Goal: Transaction & Acquisition: Purchase product/service

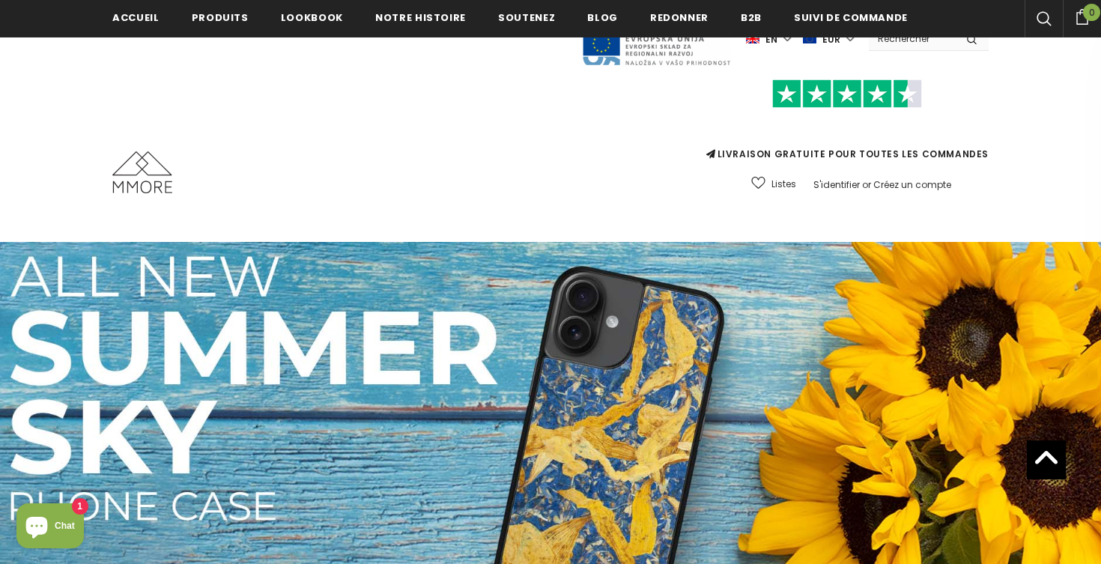
scroll to position [580, 0]
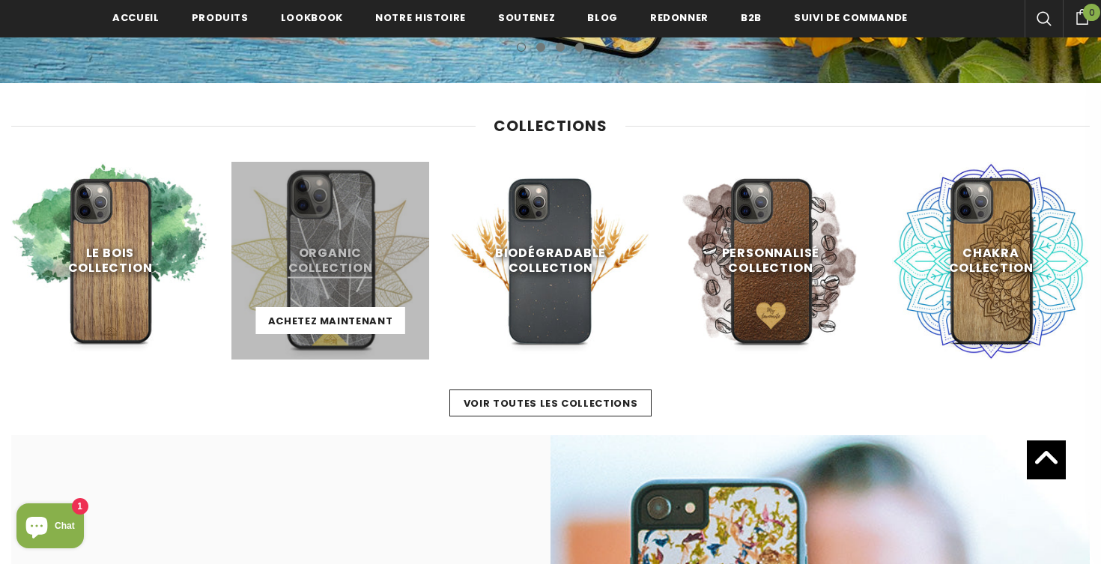
click at [348, 273] on link at bounding box center [330, 261] width 198 height 198
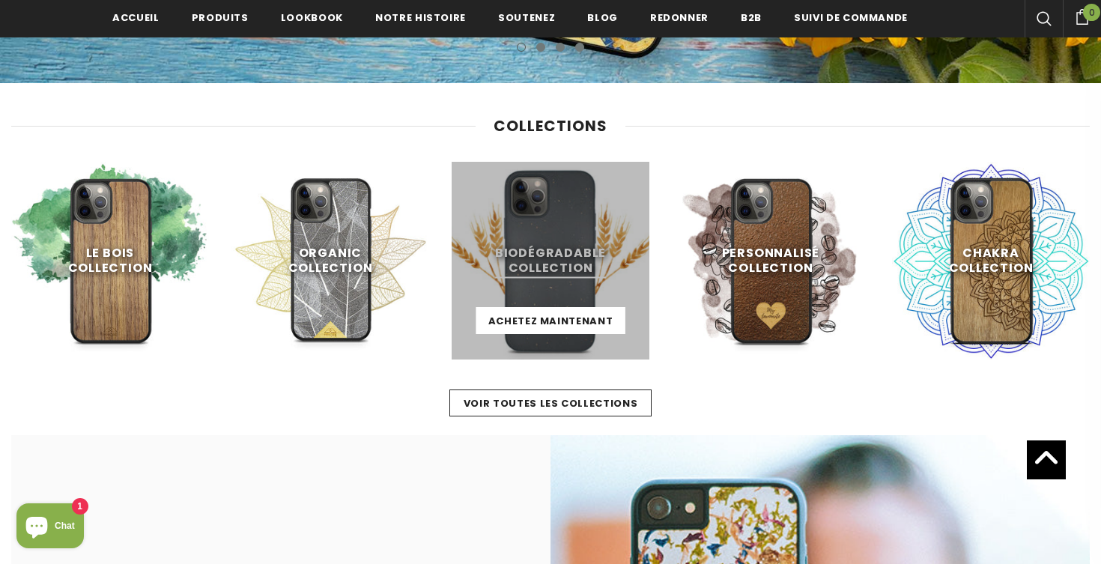
click at [557, 246] on link at bounding box center [551, 261] width 198 height 198
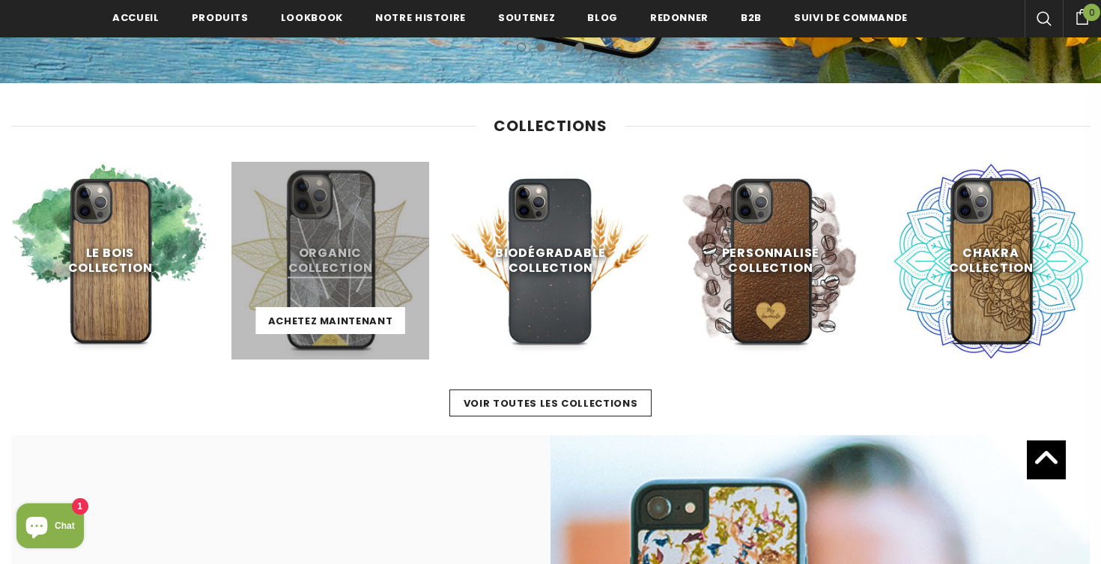
click at [339, 236] on link at bounding box center [330, 261] width 198 height 198
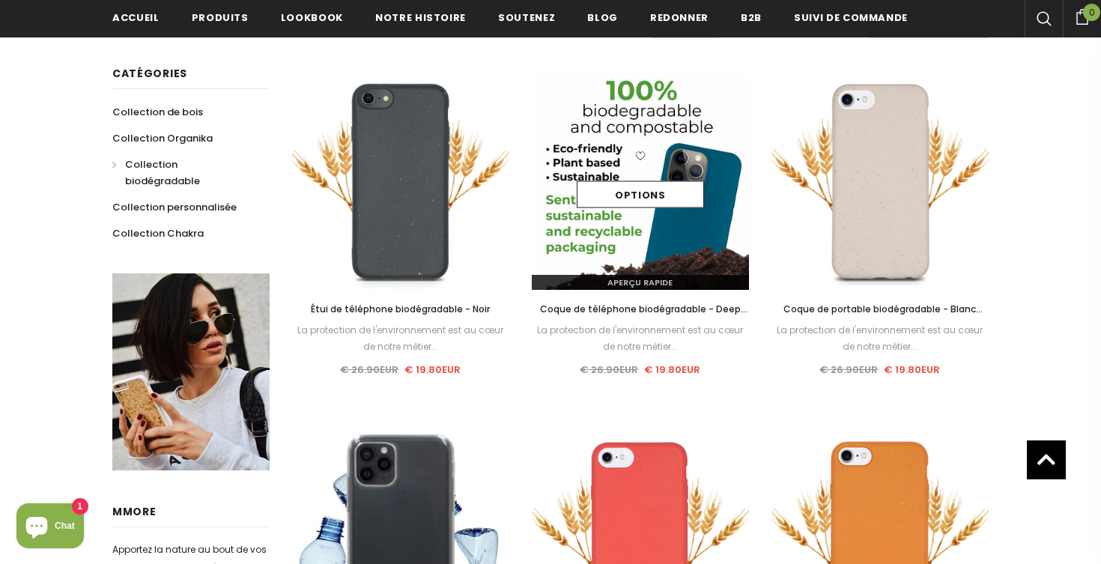
scroll to position [333, 0]
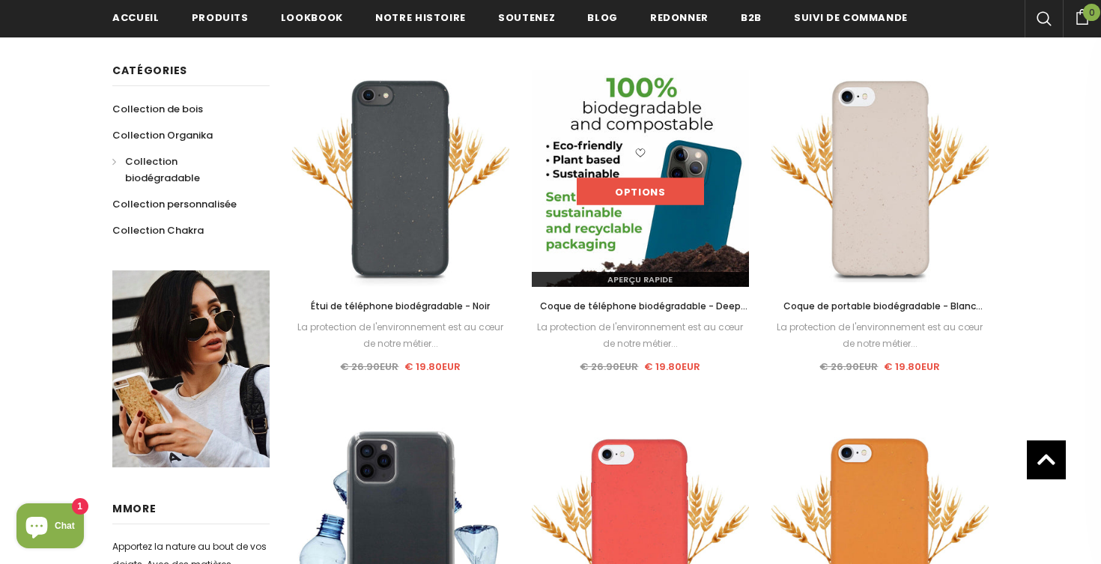
click at [619, 187] on link "Options" at bounding box center [640, 191] width 127 height 27
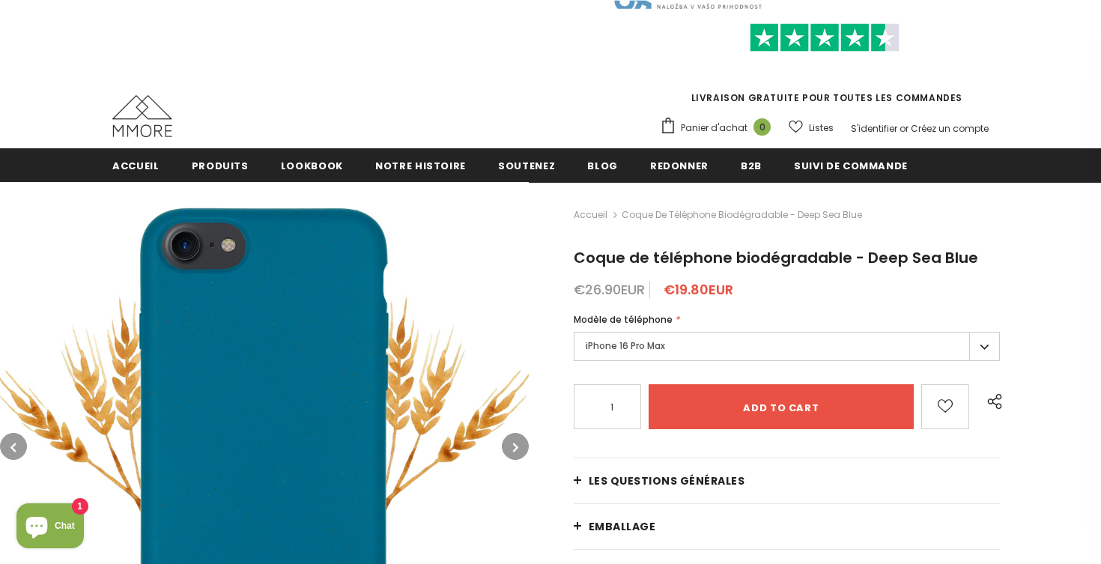
scroll to position [121, 0]
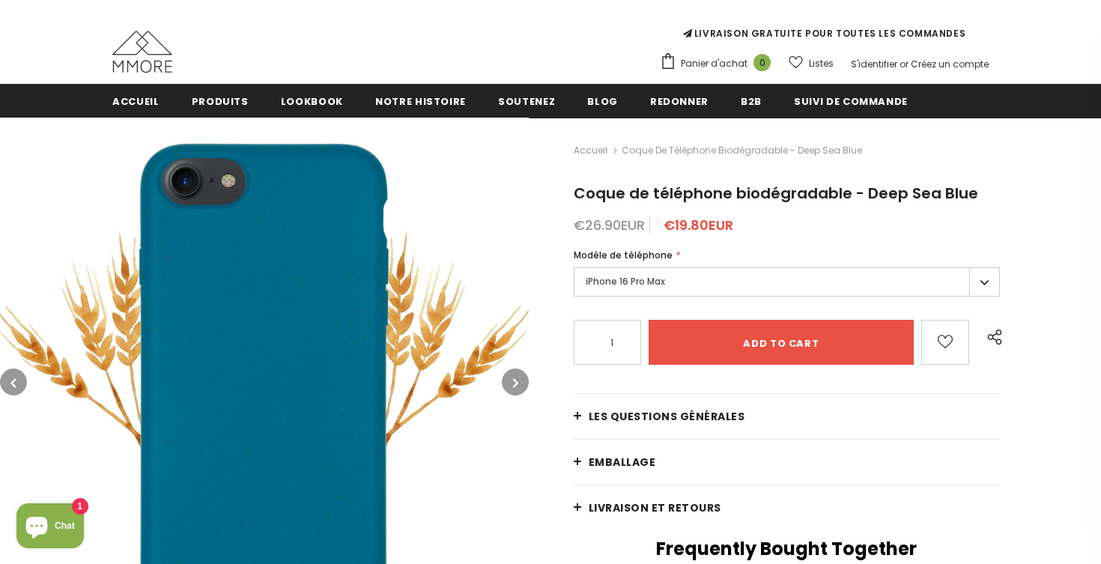
click at [515, 382] on icon "button" at bounding box center [515, 382] width 5 height 15
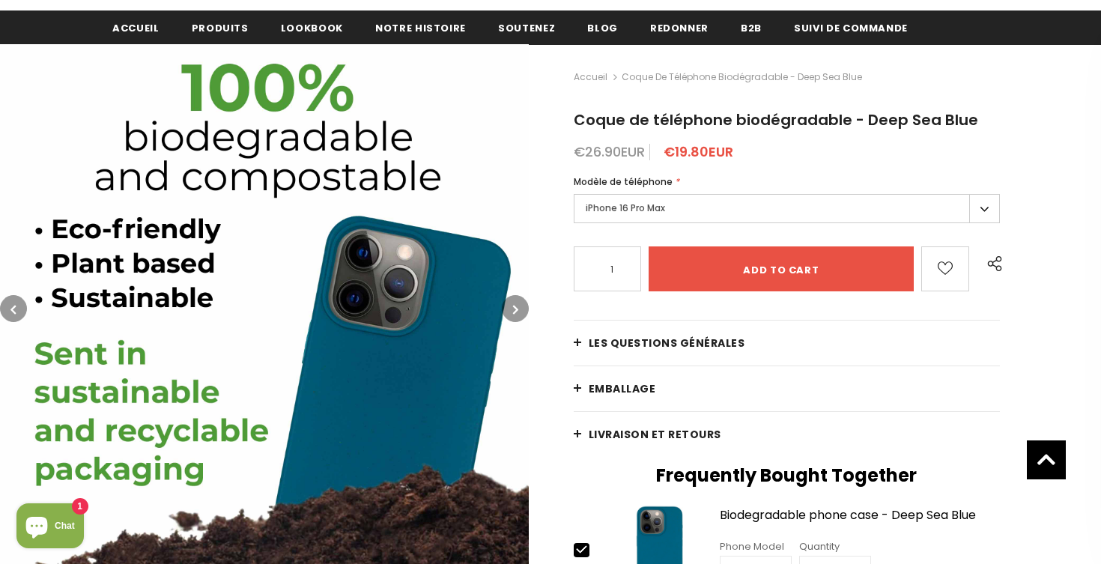
scroll to position [190, 0]
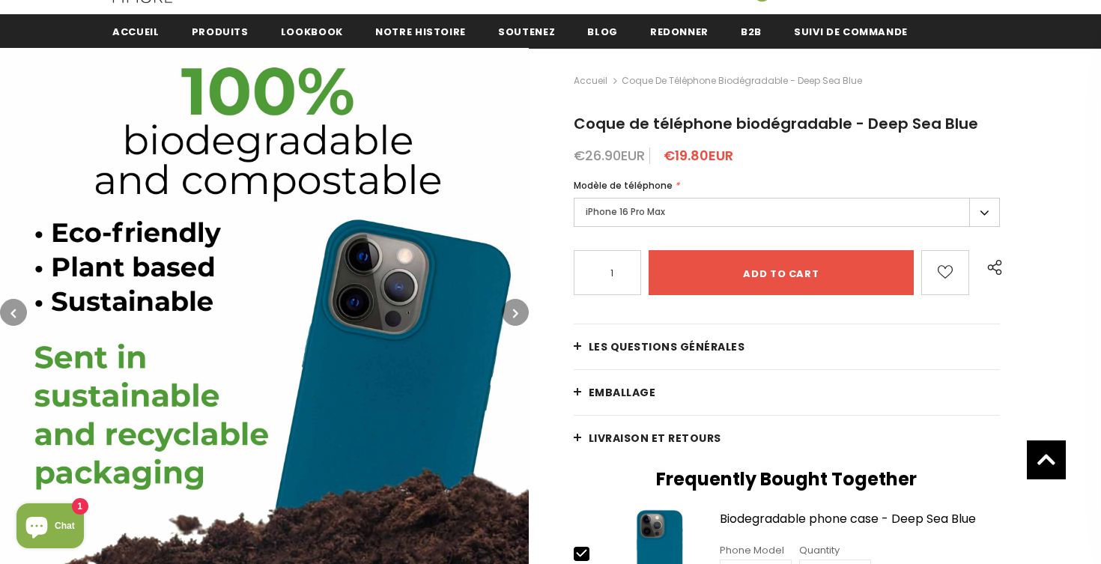
click at [513, 305] on button "button" at bounding box center [515, 312] width 27 height 27
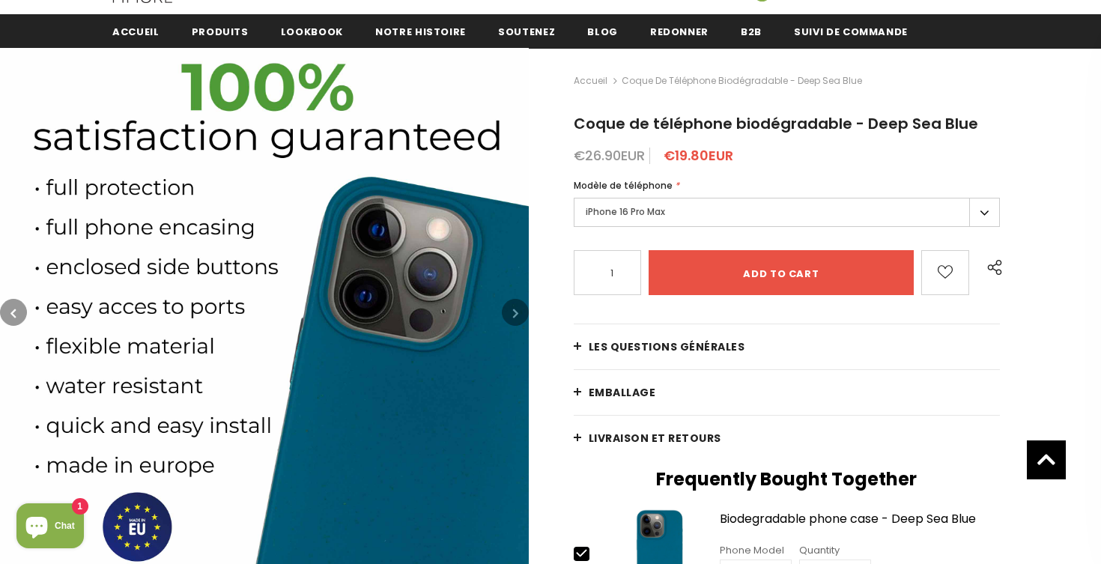
click at [980, 210] on label "iPhone 16 Pro Max" at bounding box center [787, 212] width 426 height 29
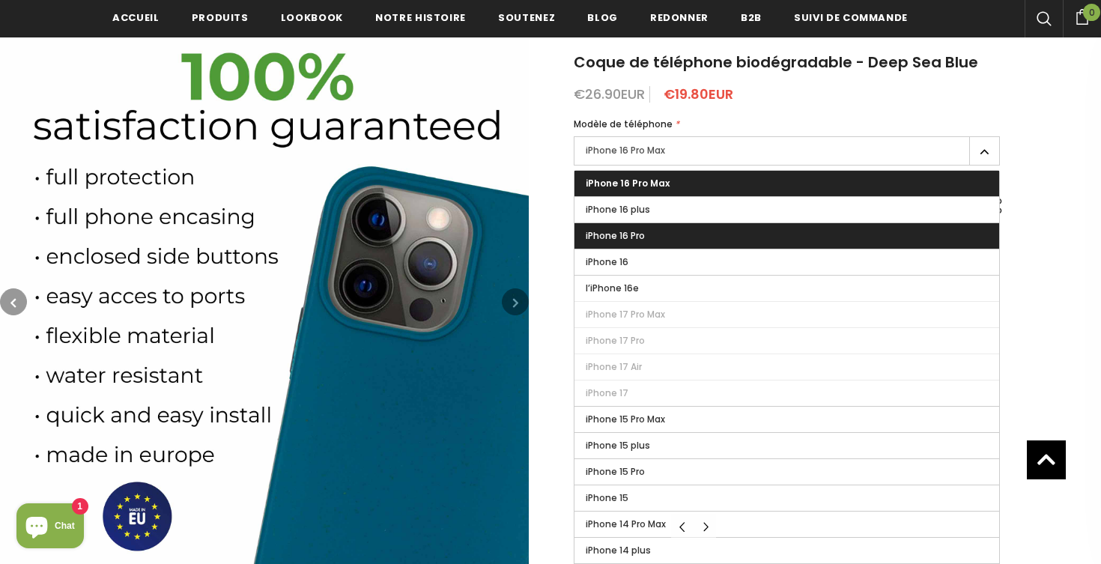
scroll to position [255, 0]
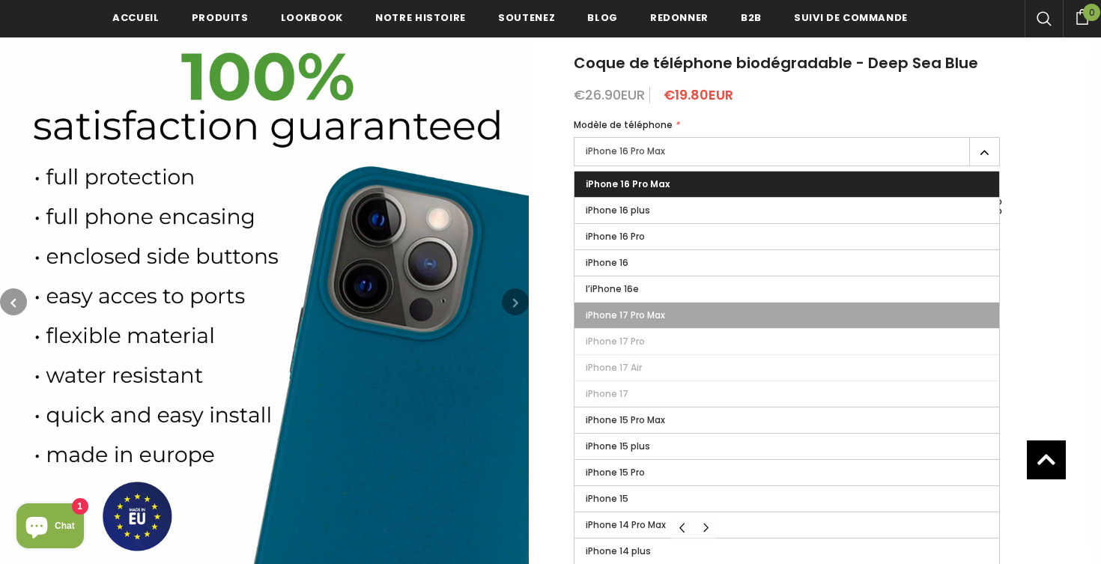
click at [630, 318] on span "iPhone 17 Pro Max" at bounding box center [625, 315] width 79 height 13
click at [0, 0] on input "iPhone 17 Pro Max" at bounding box center [0, 0] width 0 height 0
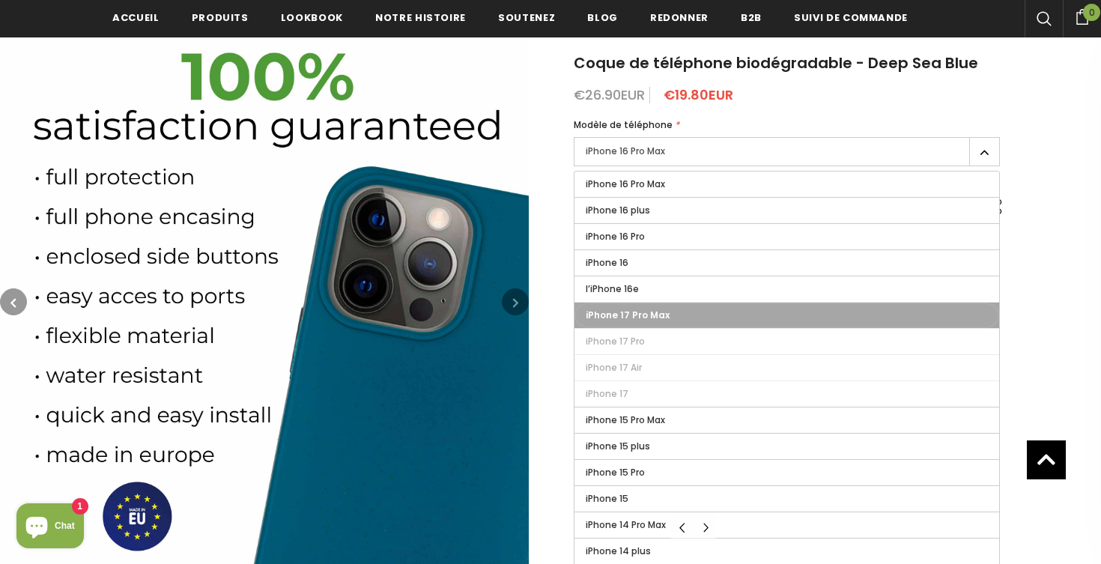
type input "Sold Out"
click at [491, 154] on img at bounding box center [264, 301] width 529 height 529
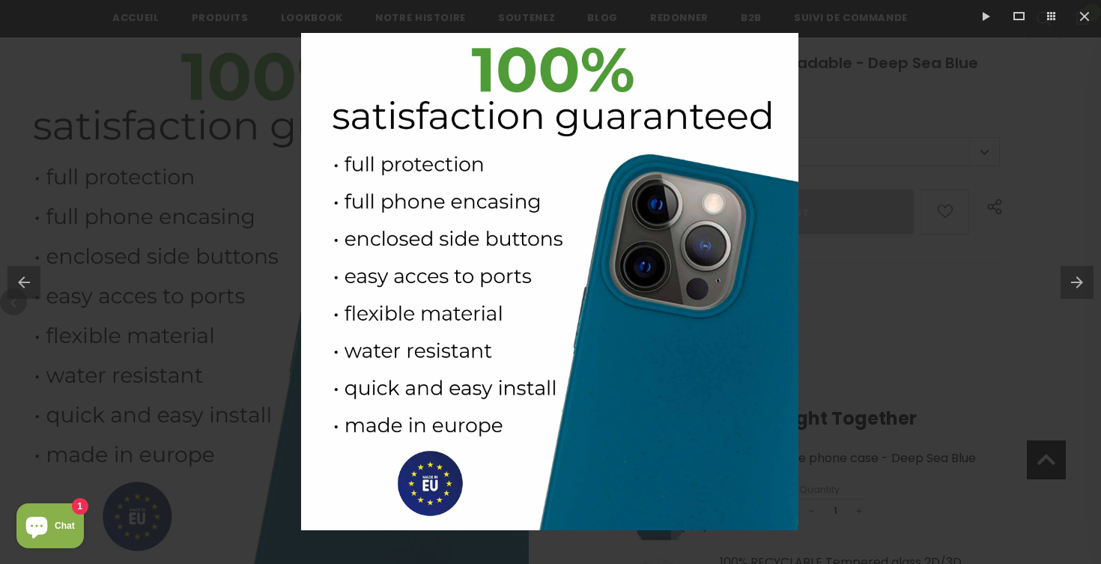
click at [209, 186] on div at bounding box center [550, 282] width 1101 height 564
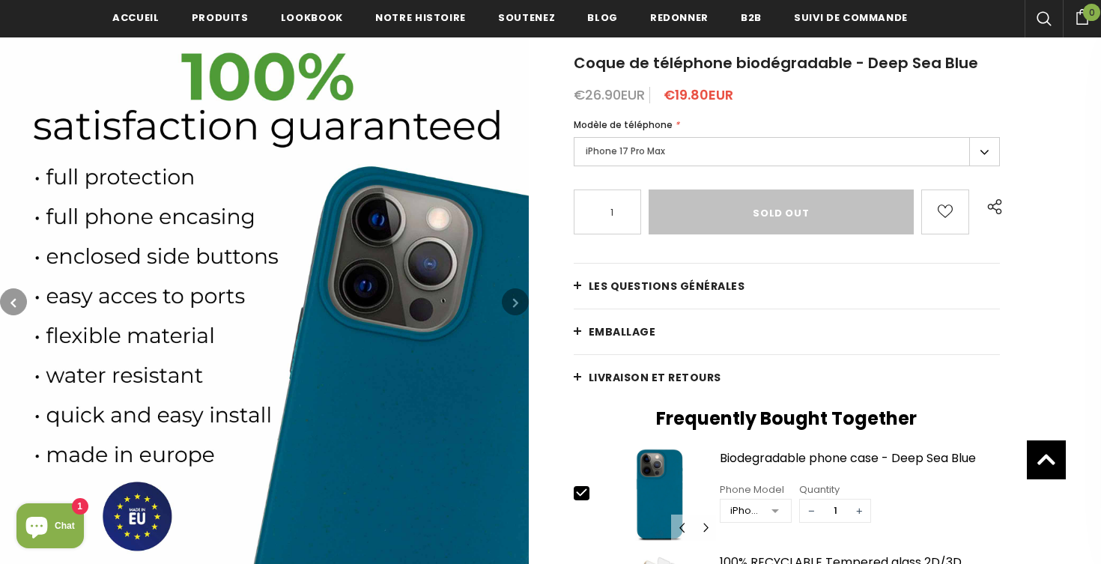
click at [658, 159] on label "iPhone 17 Pro Max" at bounding box center [787, 151] width 426 height 29
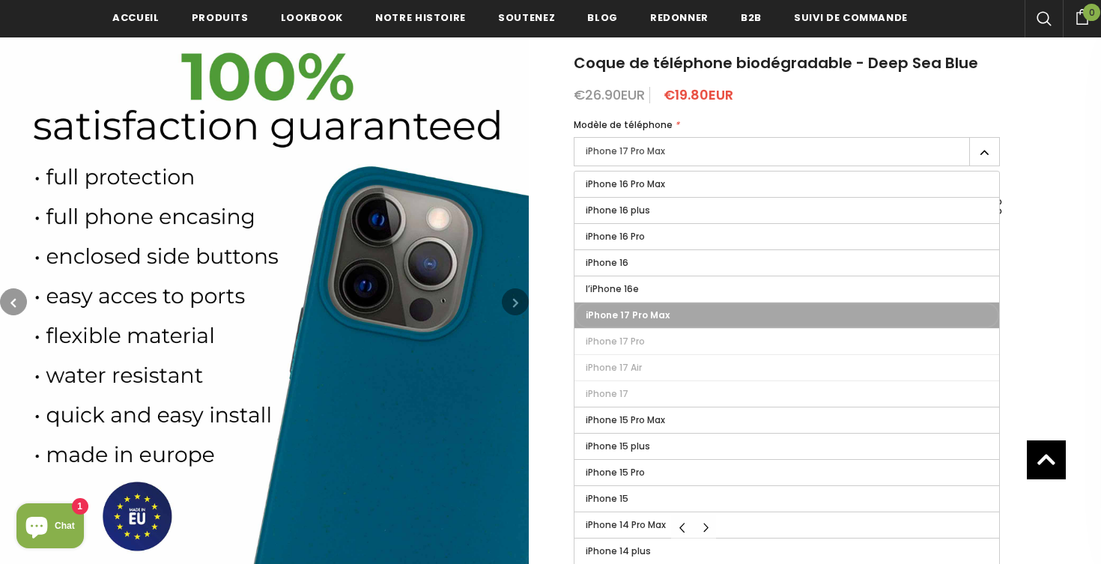
click at [630, 321] on label "iPhone 17 Pro Max" at bounding box center [786, 315] width 425 height 25
click at [0, 0] on input "iPhone 17 Pro Max" at bounding box center [0, 0] width 0 height 0
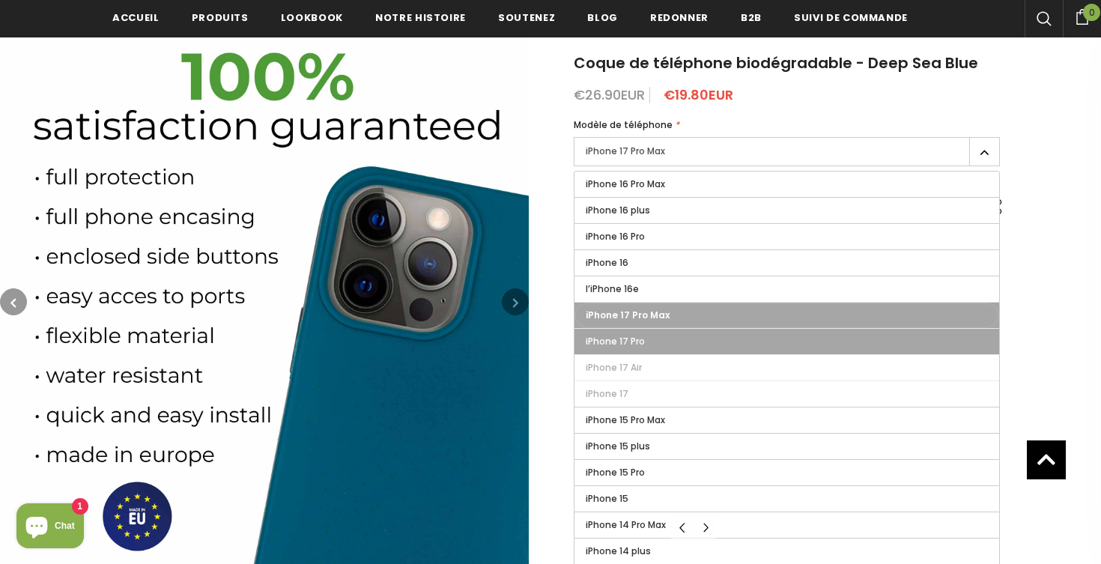
click at [615, 342] on span "iPhone 17 Pro" at bounding box center [615, 341] width 59 height 13
click at [0, 0] on input "iPhone 17 Pro" at bounding box center [0, 0] width 0 height 0
click at [614, 322] on label "iPhone 17 Pro Max" at bounding box center [786, 315] width 425 height 25
click at [0, 0] on input "iPhone 17 Pro Max" at bounding box center [0, 0] width 0 height 0
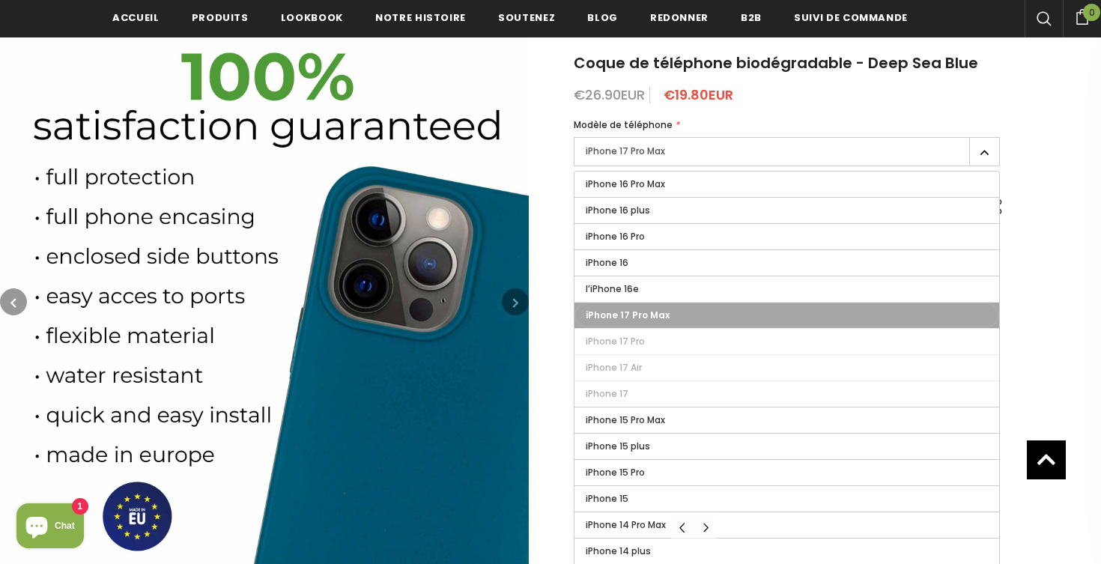
click at [1034, 151] on div "Accueil Coque de téléphone biodégradable - Deep Sea Blue Coque de téléphone bio…" at bounding box center [815, 441] width 572 height 908
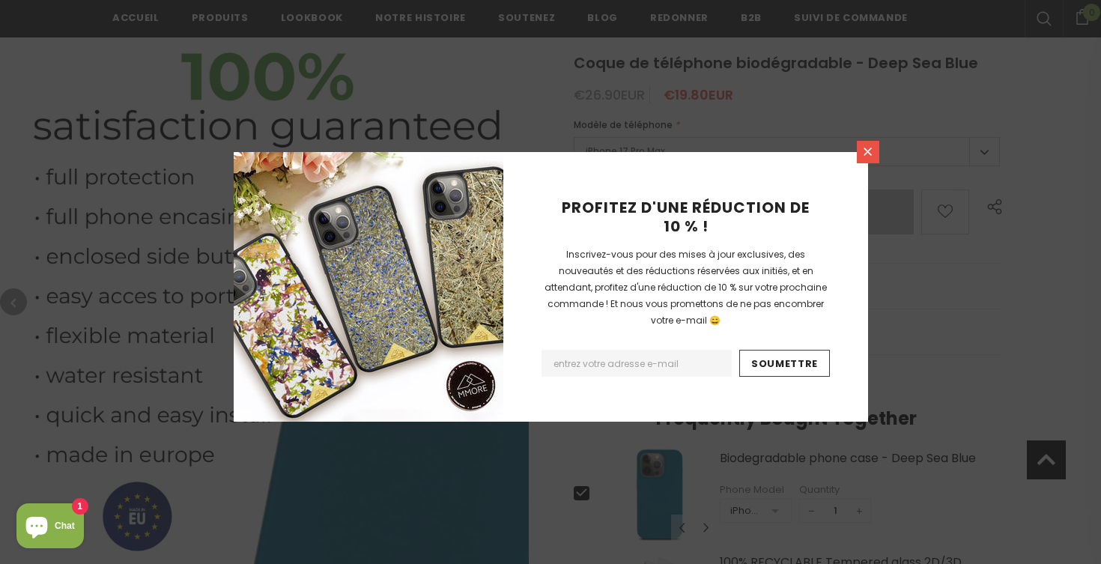
click at [868, 146] on icon at bounding box center [867, 151] width 13 height 13
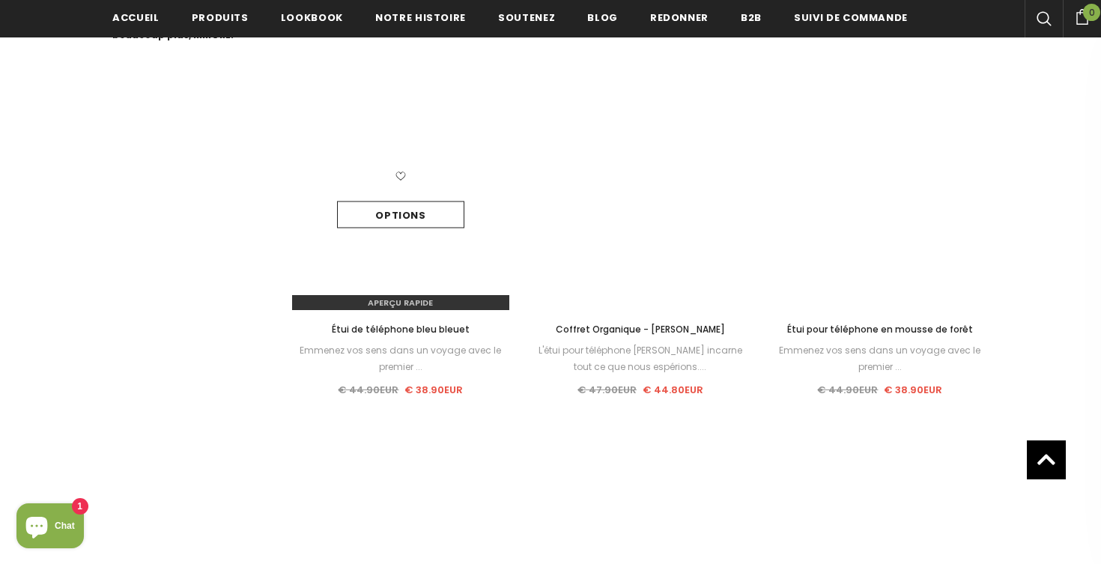
scroll to position [1028, 0]
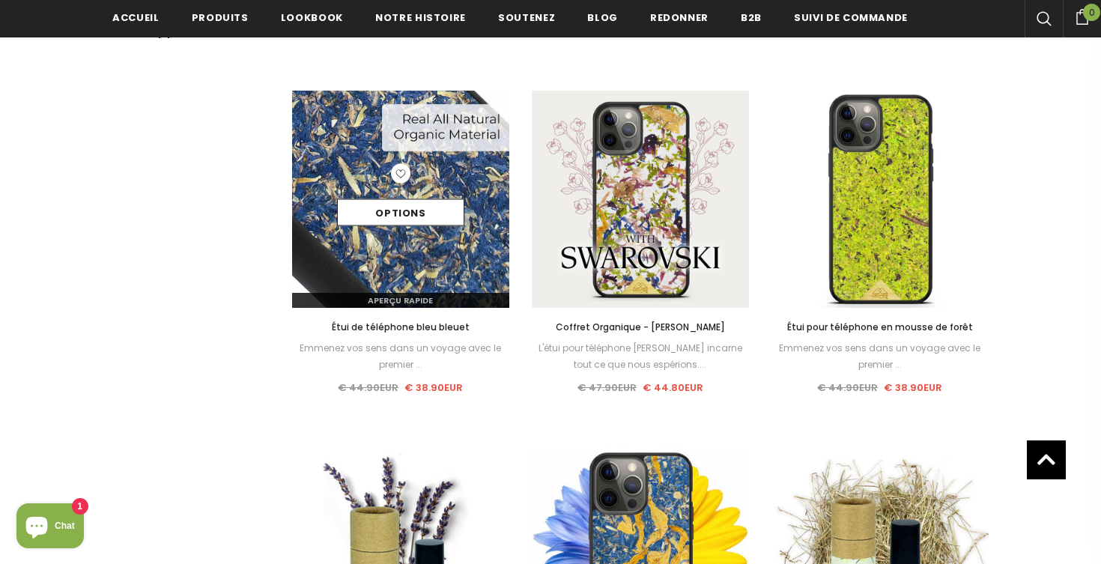
click at [420, 238] on img at bounding box center [400, 199] width 217 height 217
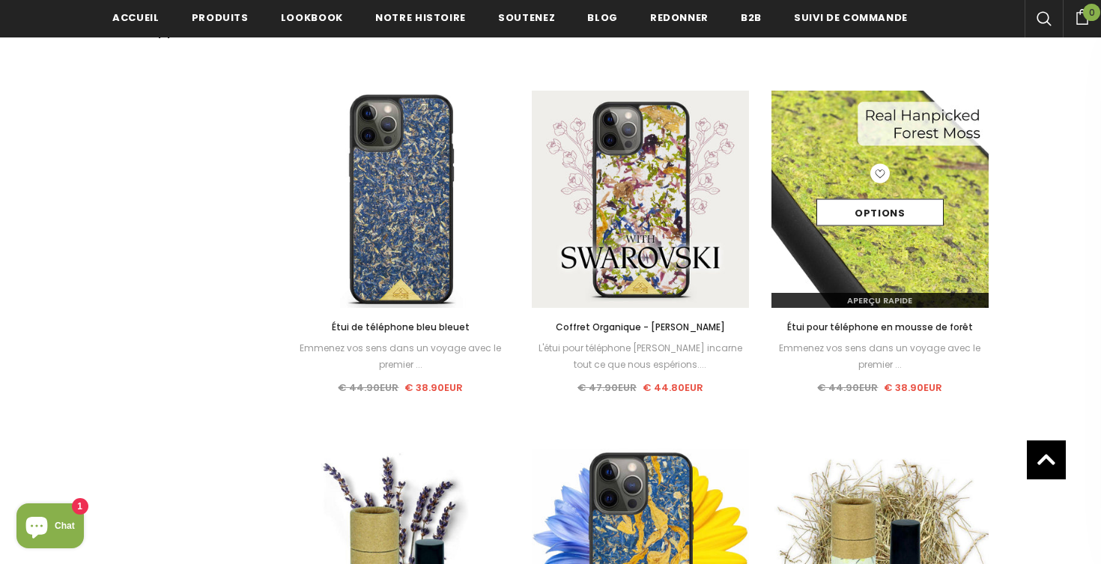
click at [849, 281] on img at bounding box center [879, 199] width 217 height 217
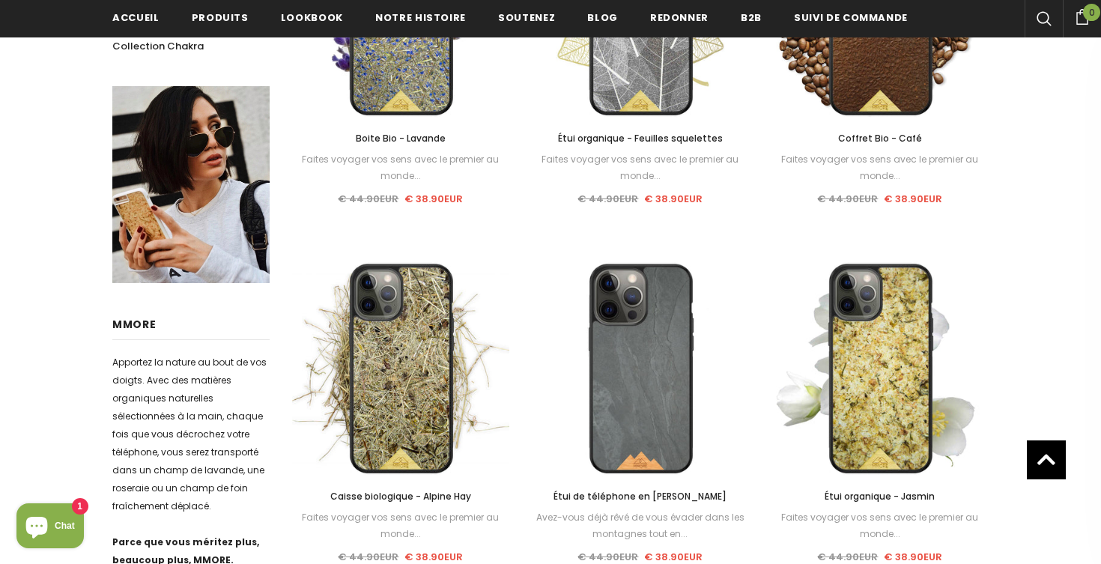
scroll to position [502, 0]
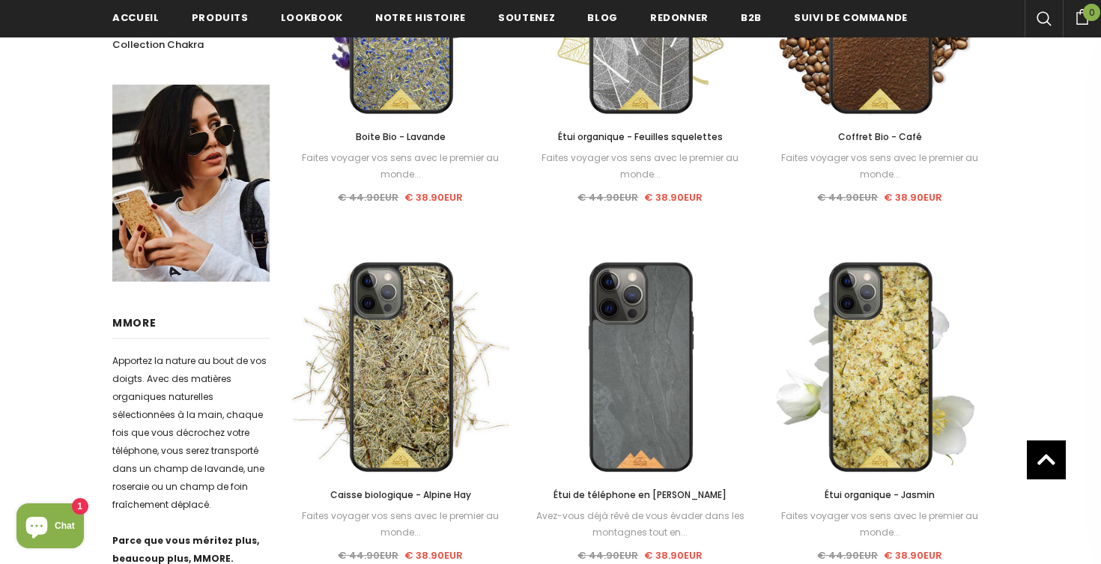
click at [658, 490] on span "Étui de téléphone en pierre de montagne" at bounding box center [640, 494] width 173 height 13
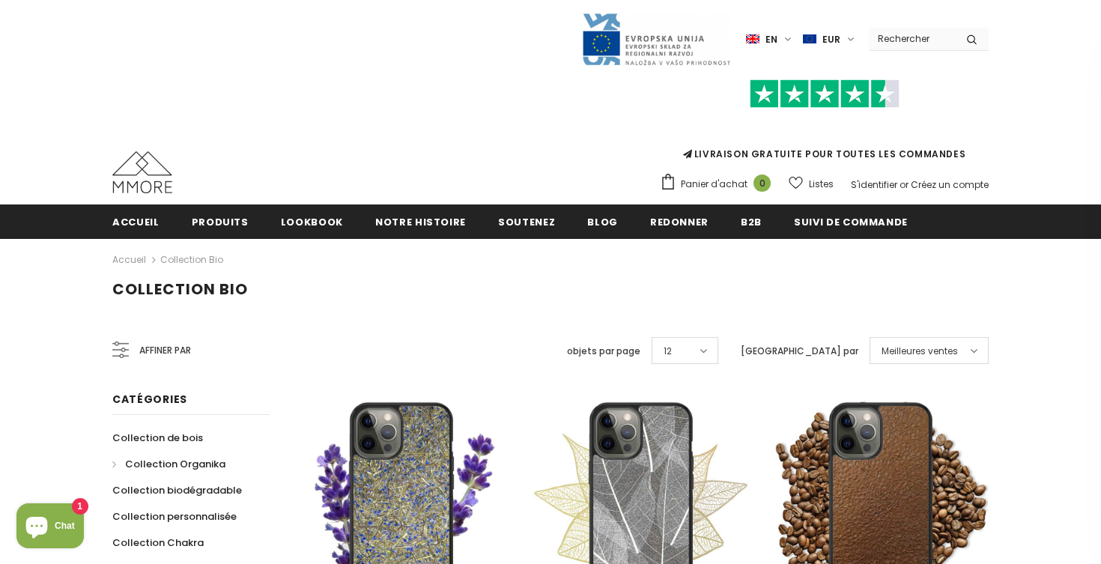
scroll to position [0, 0]
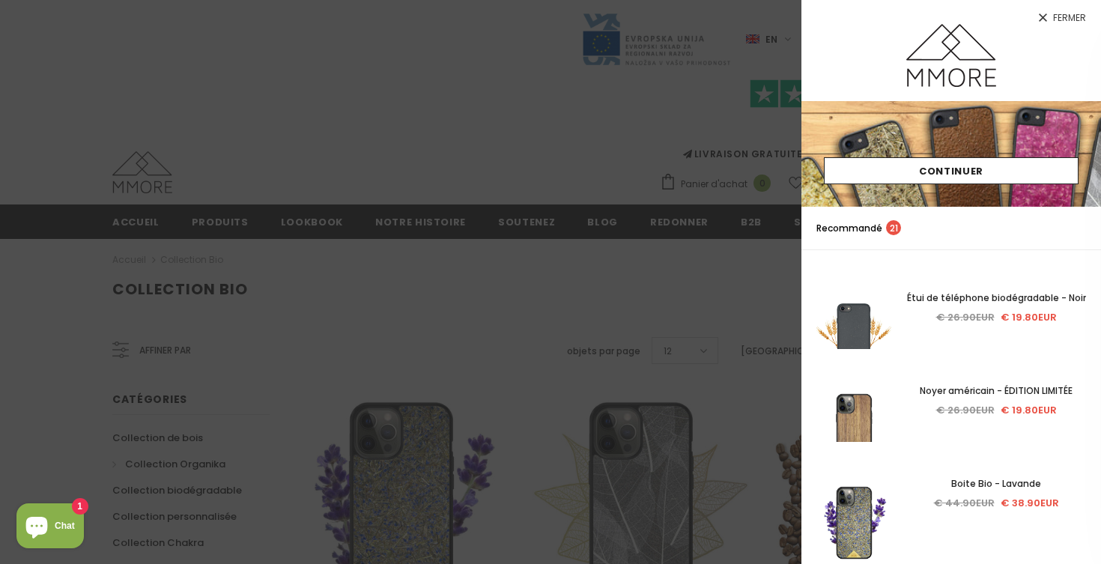
click at [1060, 22] on span "Fermer" at bounding box center [1069, 17] width 33 height 9
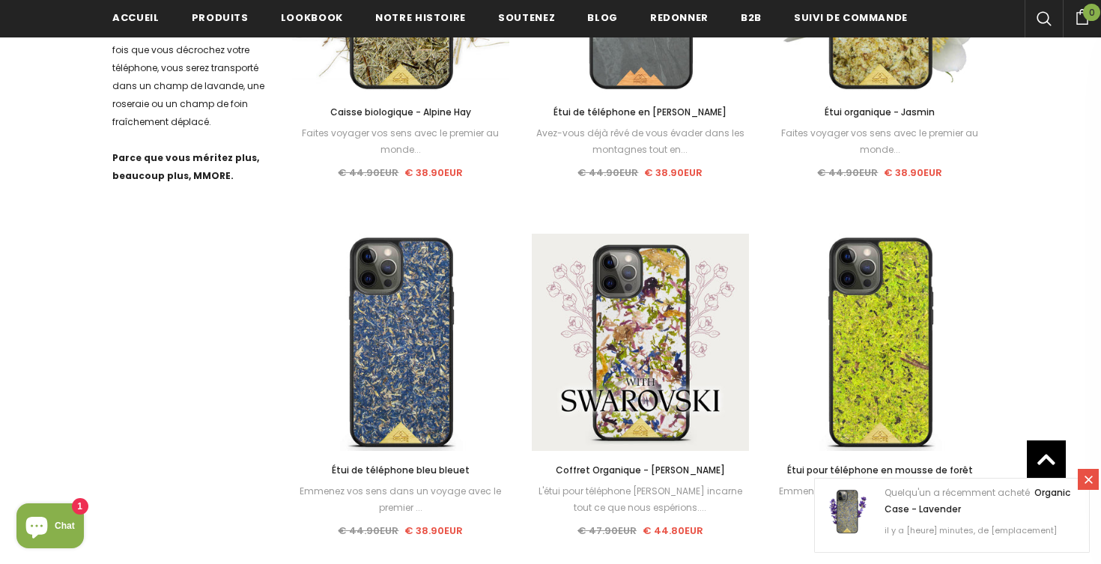
scroll to position [884, 0]
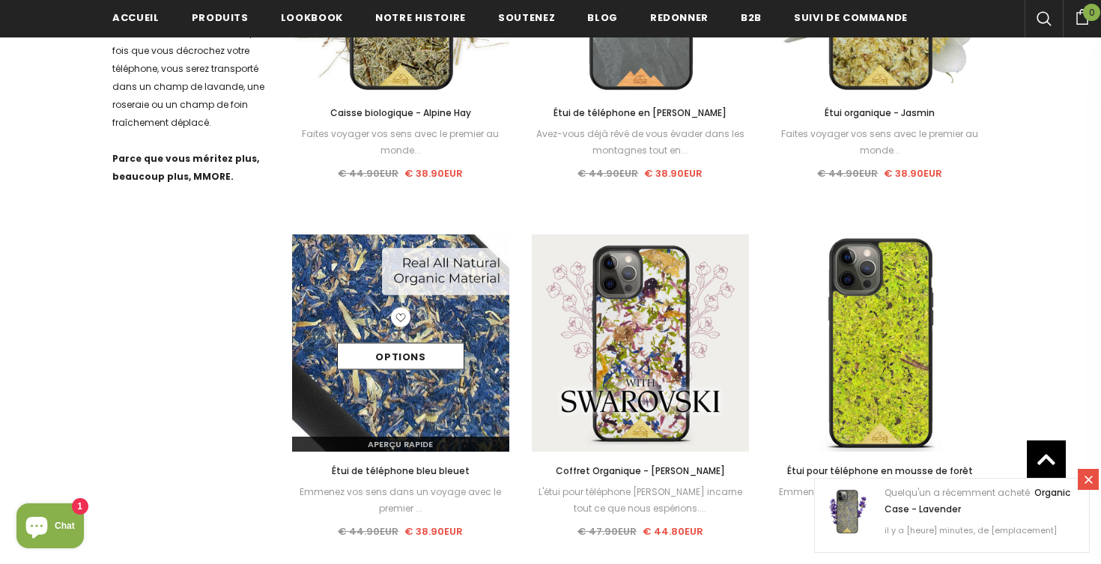
click at [394, 399] on img at bounding box center [400, 342] width 217 height 217
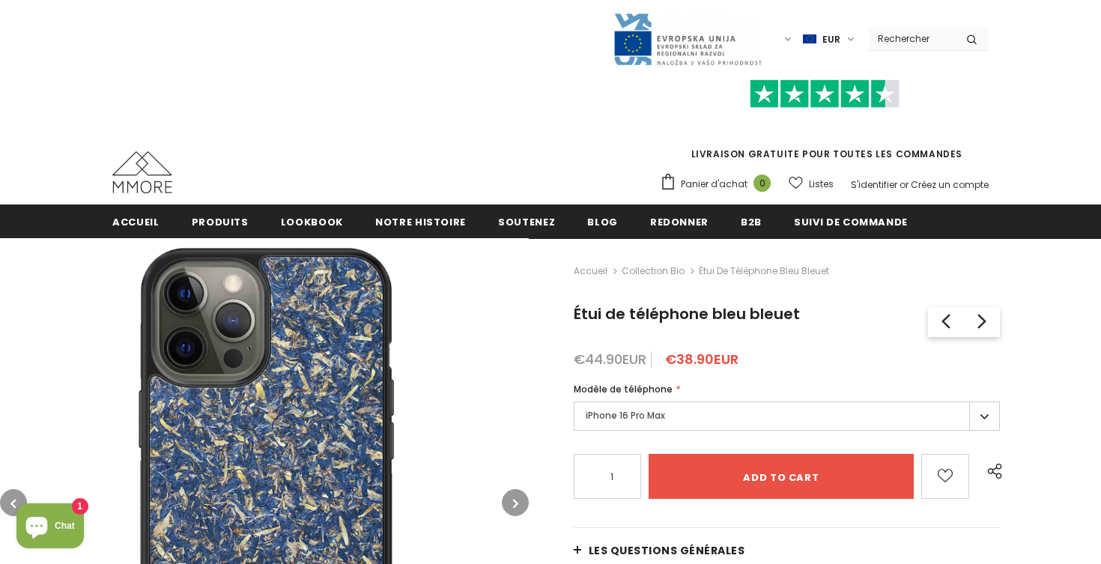
click at [991, 422] on label "iPhone 16 Pro Max" at bounding box center [787, 415] width 426 height 29
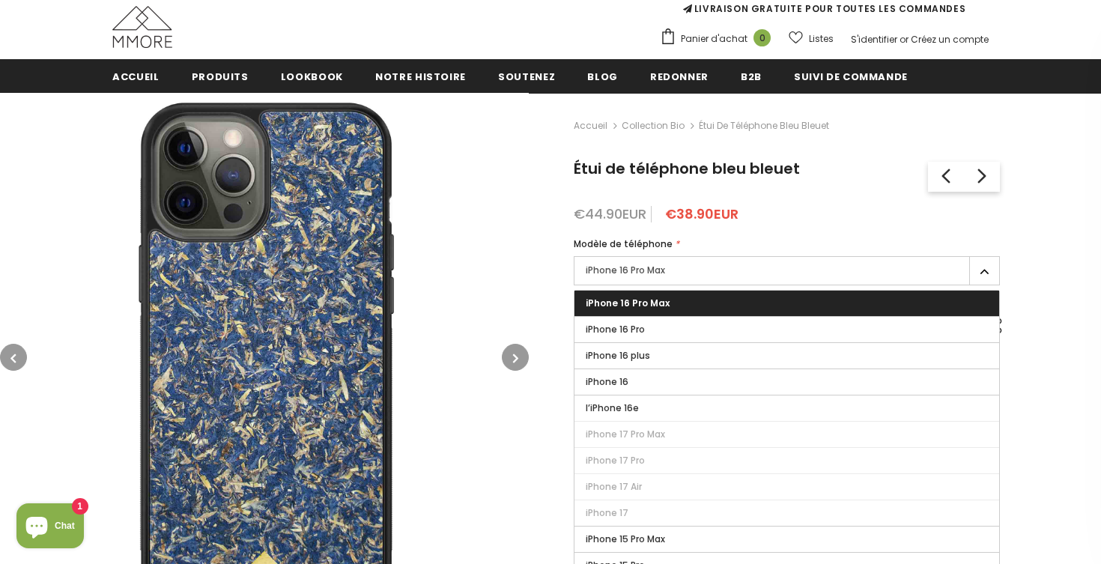
scroll to position [161, 0]
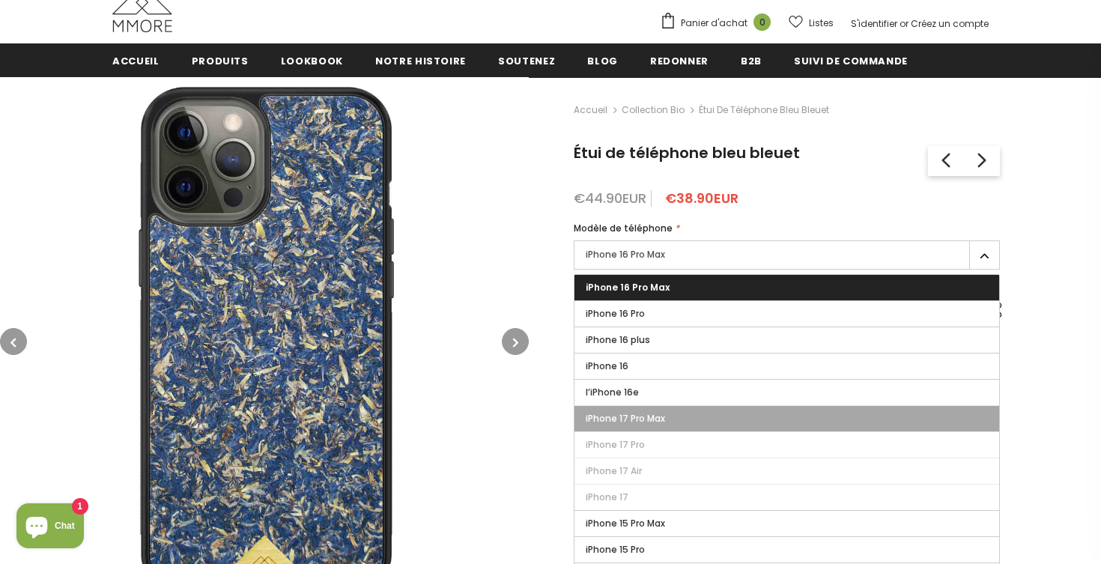
click at [733, 426] on label "iPhone 17 Pro Max" at bounding box center [786, 418] width 425 height 25
click at [0, 0] on input "iPhone 17 Pro Max" at bounding box center [0, 0] width 0 height 0
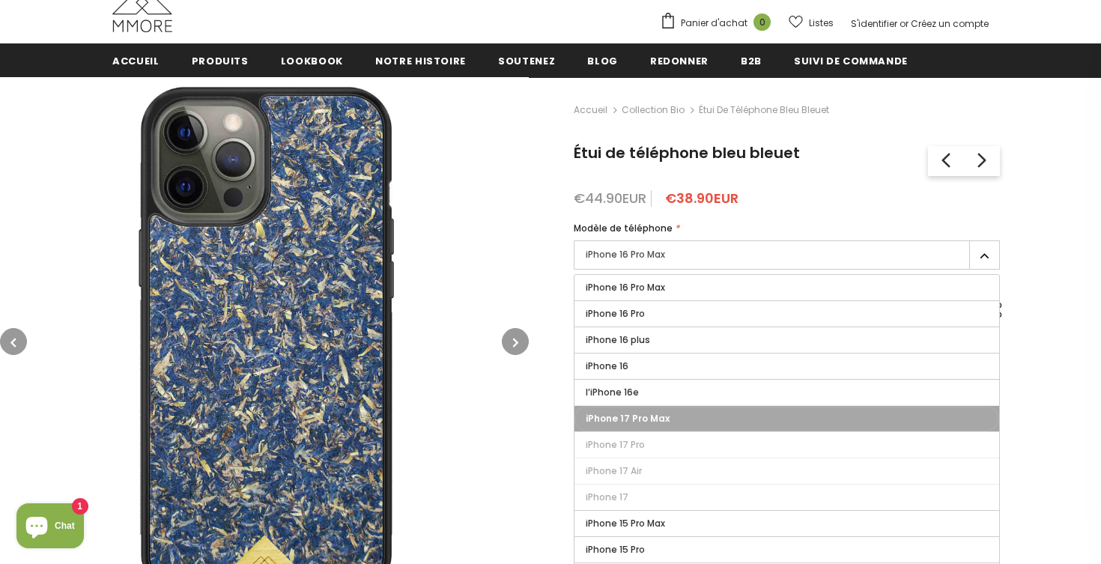
type input "Sold Out"
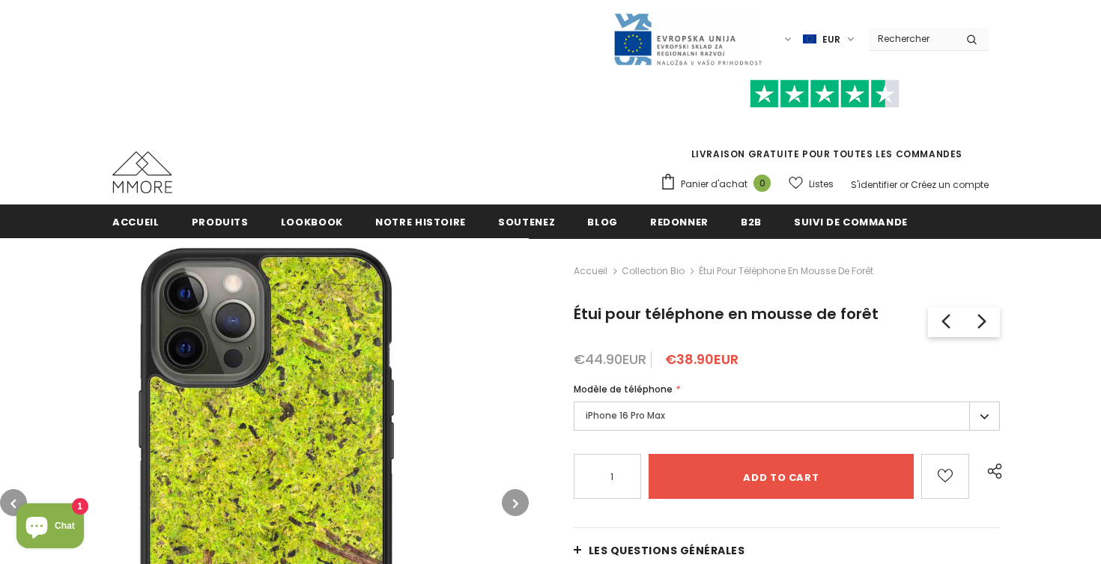
scroll to position [100, 0]
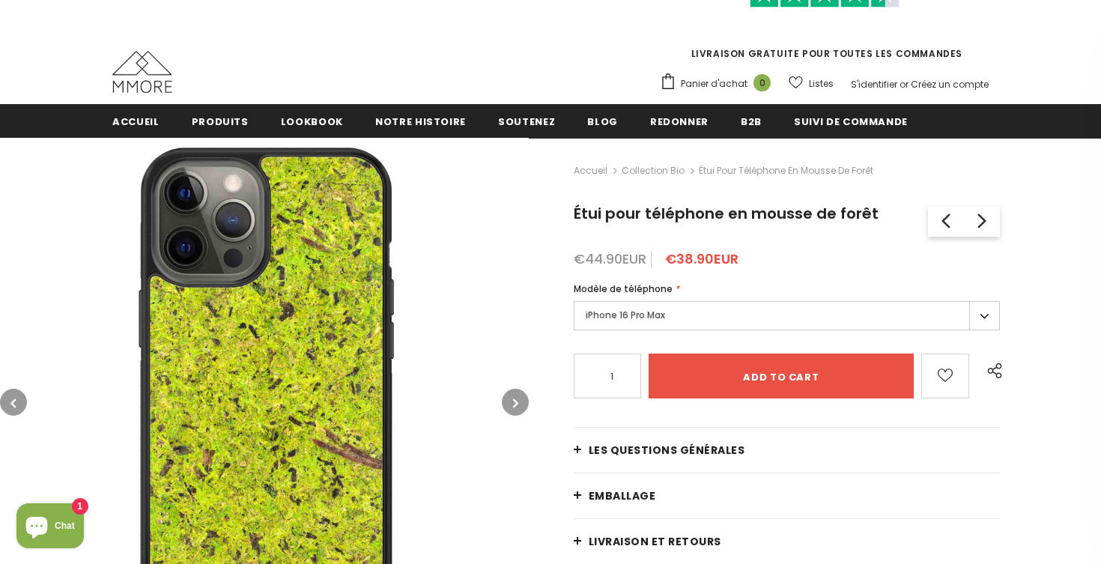
click at [989, 318] on label "iPhone 16 Pro Max" at bounding box center [787, 315] width 426 height 29
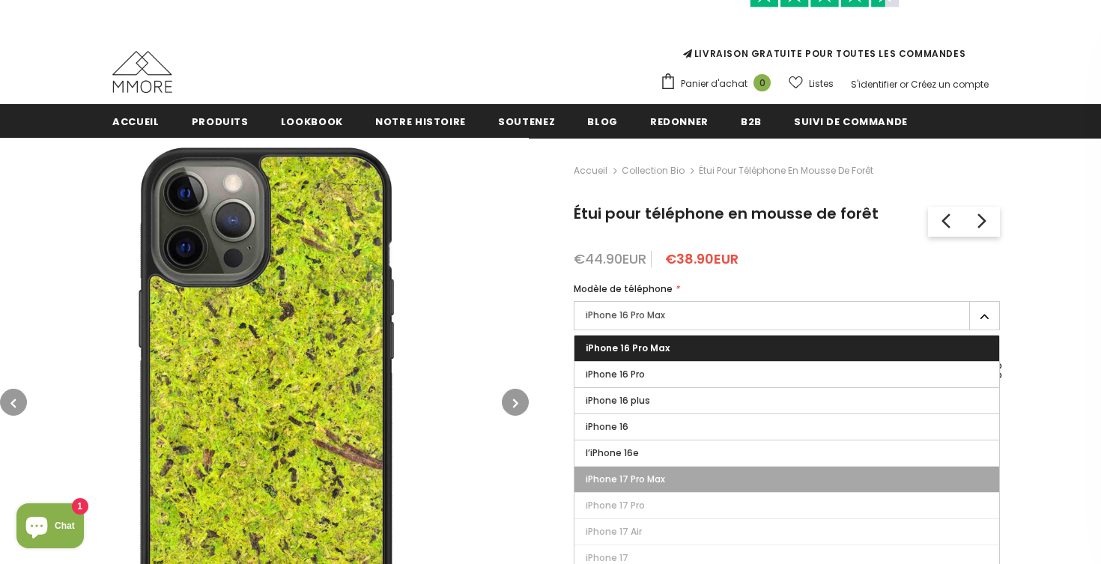
click at [714, 475] on label "iPhone 17 Pro Max" at bounding box center [786, 479] width 425 height 25
click at [0, 0] on input "iPhone 17 Pro Max" at bounding box center [0, 0] width 0 height 0
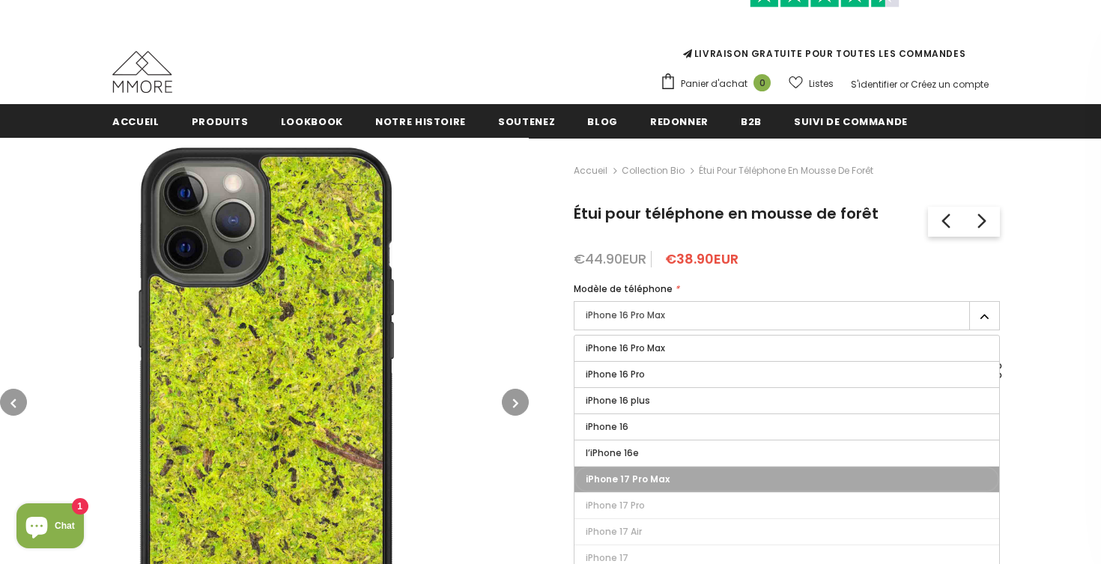
type input "Sold Out"
click at [494, 296] on img at bounding box center [264, 402] width 529 height 529
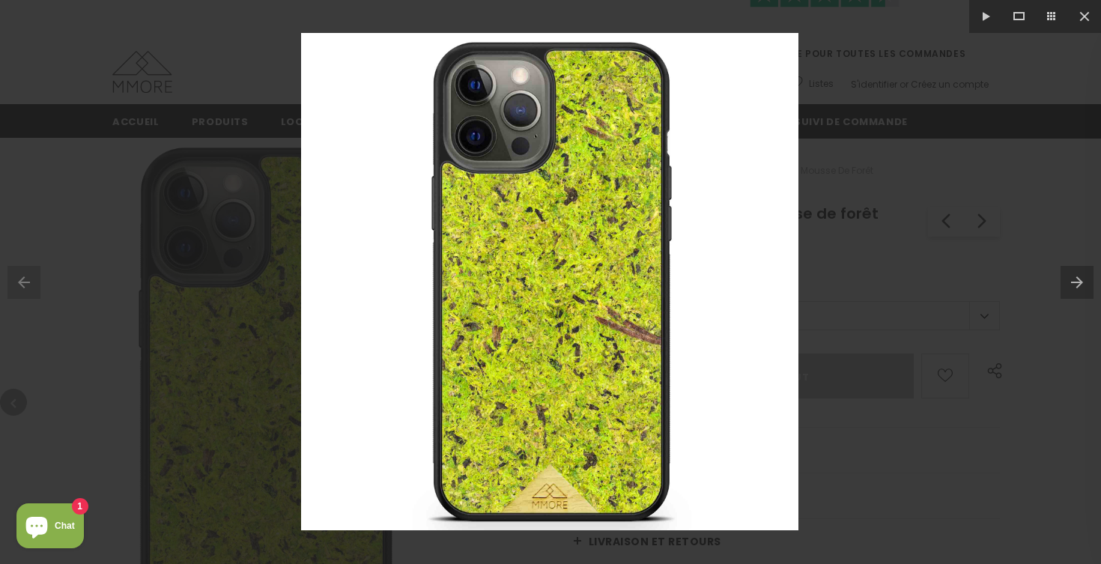
click at [947, 322] on div at bounding box center [550, 282] width 1101 height 564
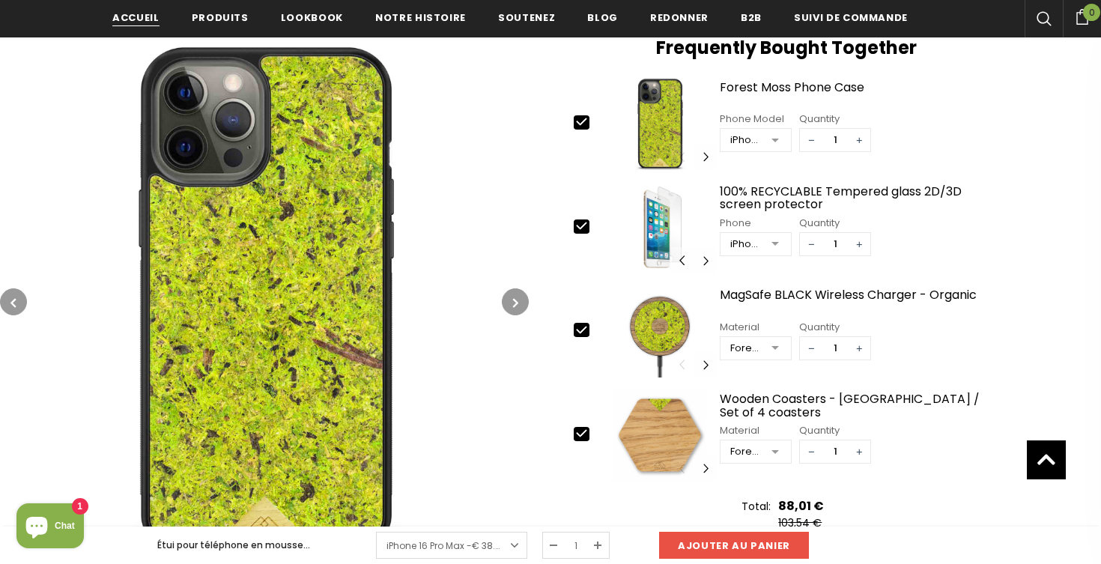
scroll to position [100, 0]
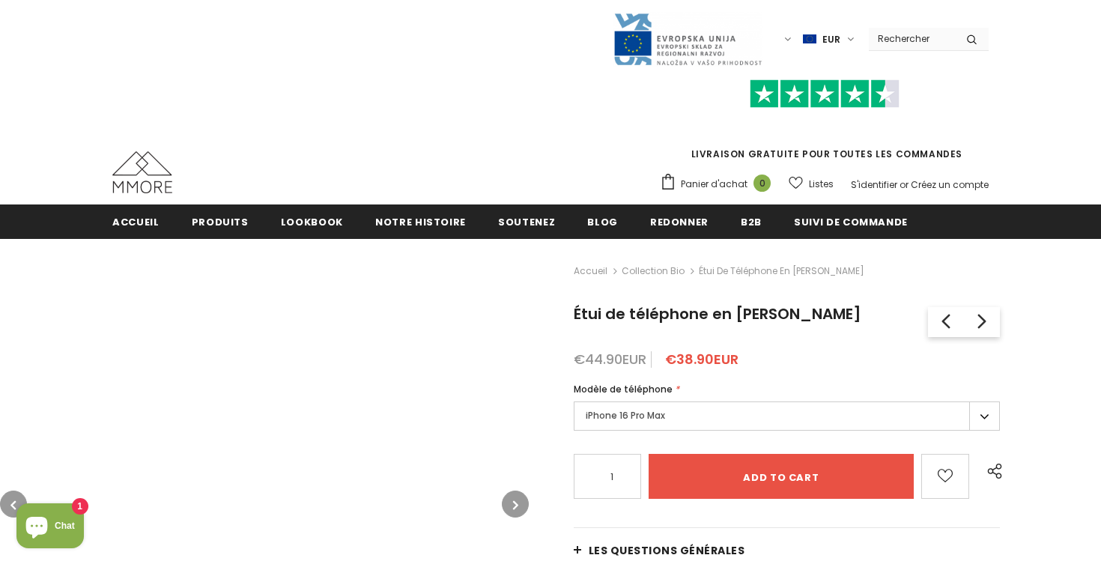
click at [695, 415] on label "iPhone 16 Pro Max" at bounding box center [787, 415] width 426 height 29
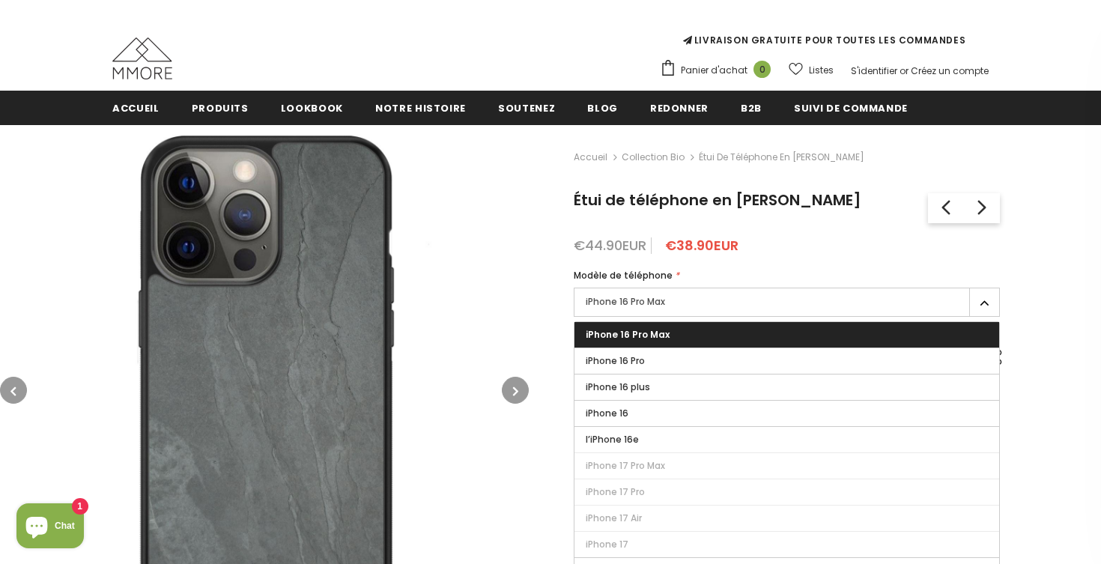
scroll to position [124, 0]
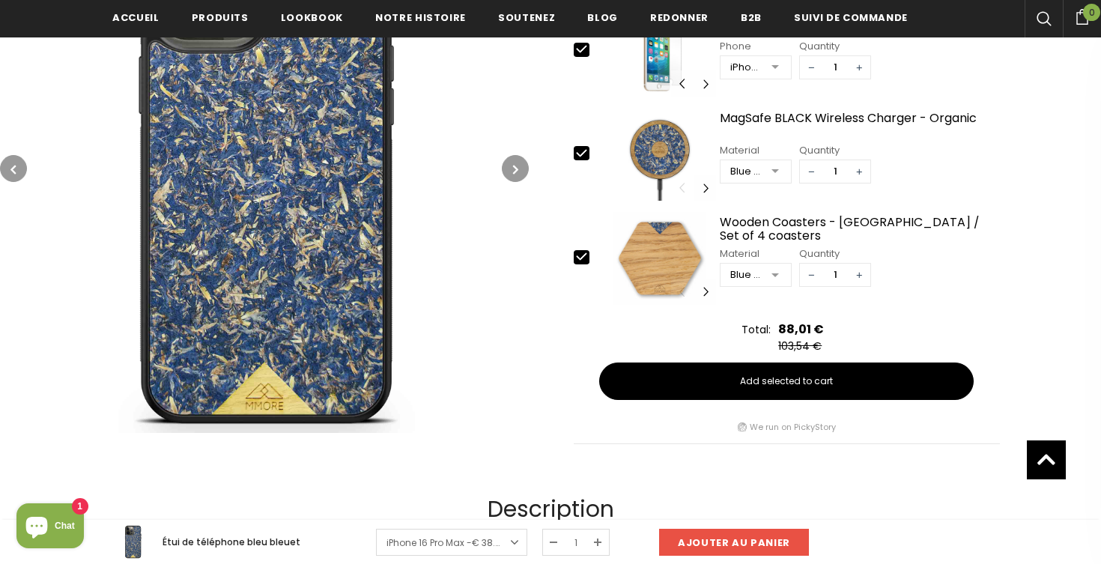
scroll to position [819, 0]
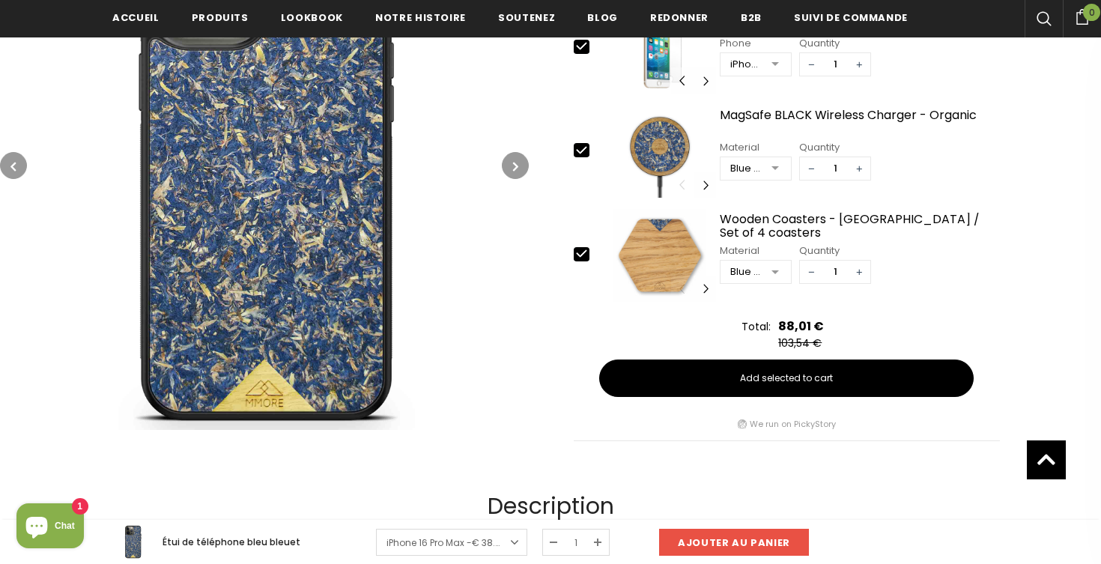
click at [588, 254] on icon at bounding box center [582, 254] width 16 height 16
type input "0"
click at [585, 151] on icon at bounding box center [582, 150] width 16 height 16
type input "0"
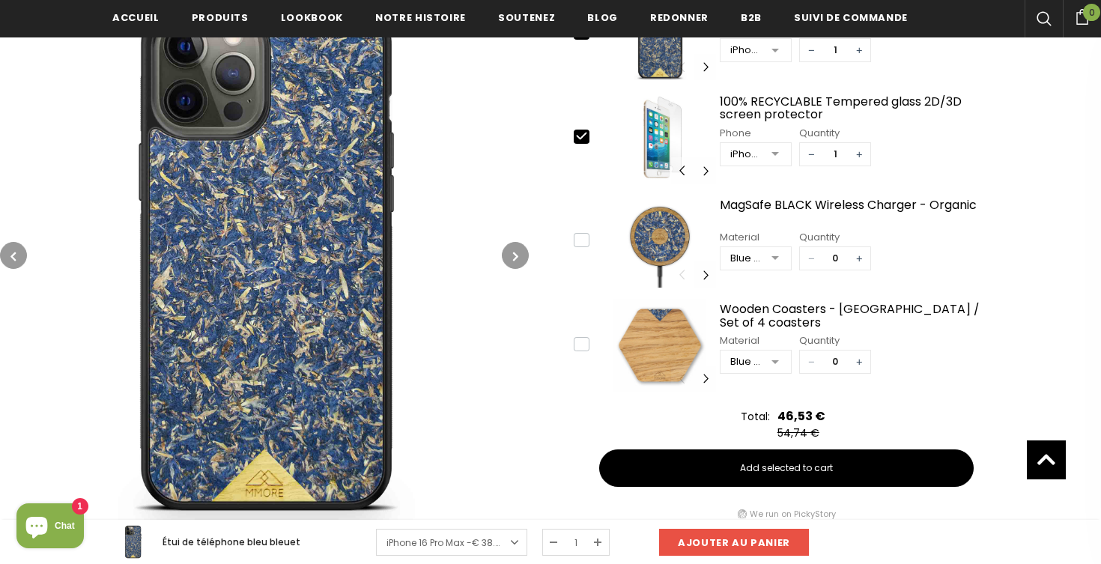
scroll to position [724, 0]
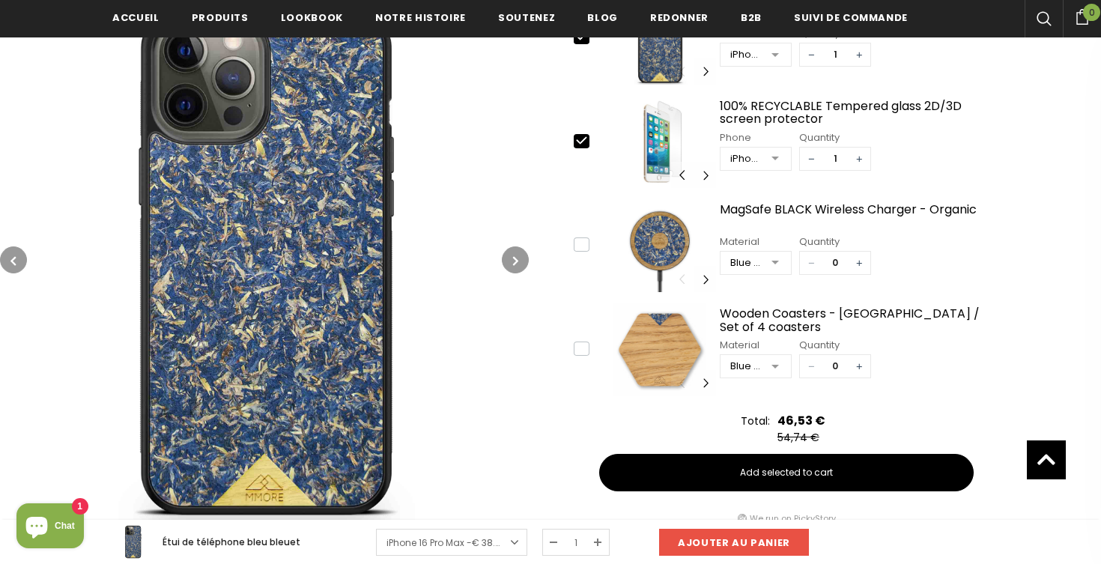
click at [584, 143] on icon at bounding box center [582, 141] width 16 height 16
type input "0"
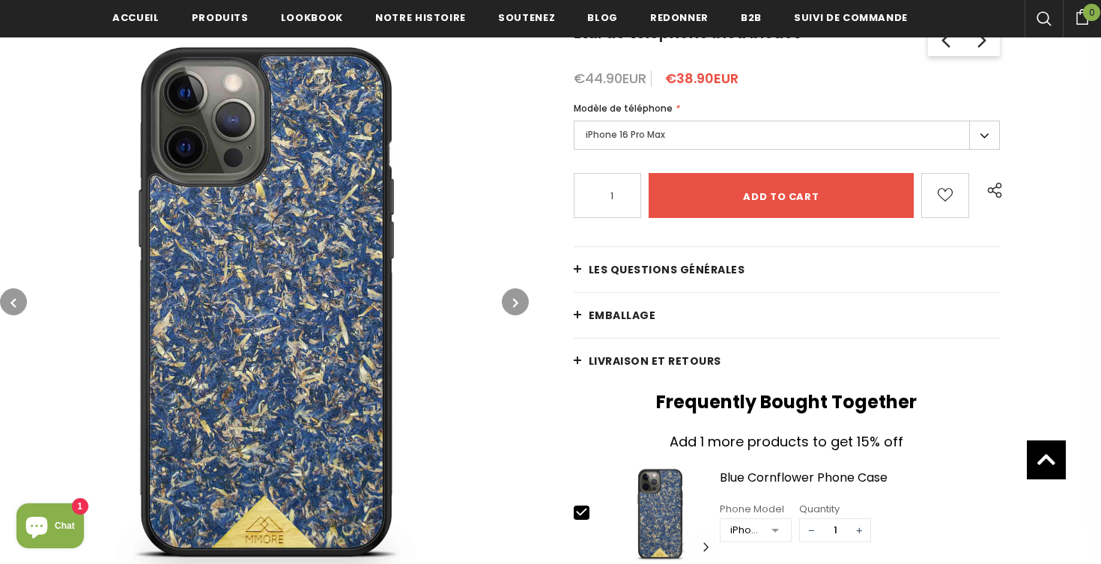
scroll to position [238, 0]
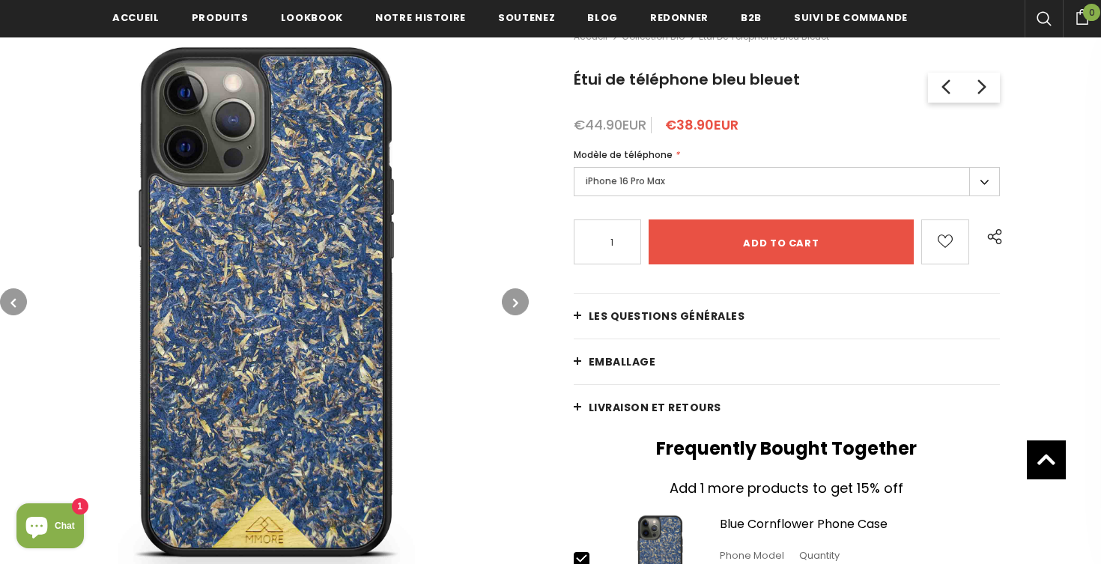
click at [669, 190] on label "iPhone 16 Pro Max" at bounding box center [787, 181] width 426 height 29
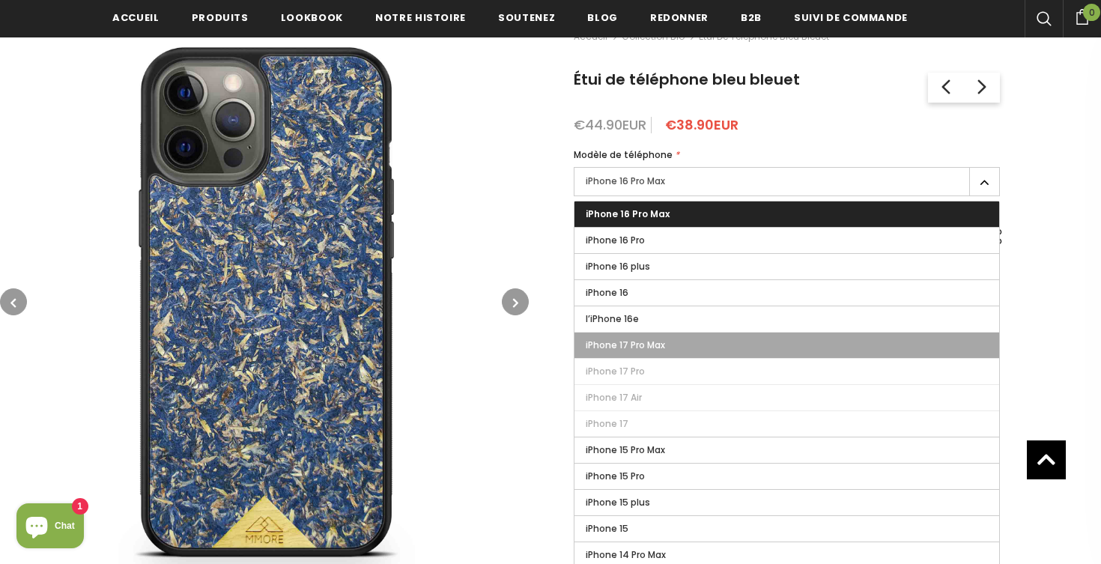
click at [609, 335] on label "iPhone 17 Pro Max" at bounding box center [786, 345] width 425 height 25
click at [0, 0] on input "iPhone 17 Pro Max" at bounding box center [0, 0] width 0 height 0
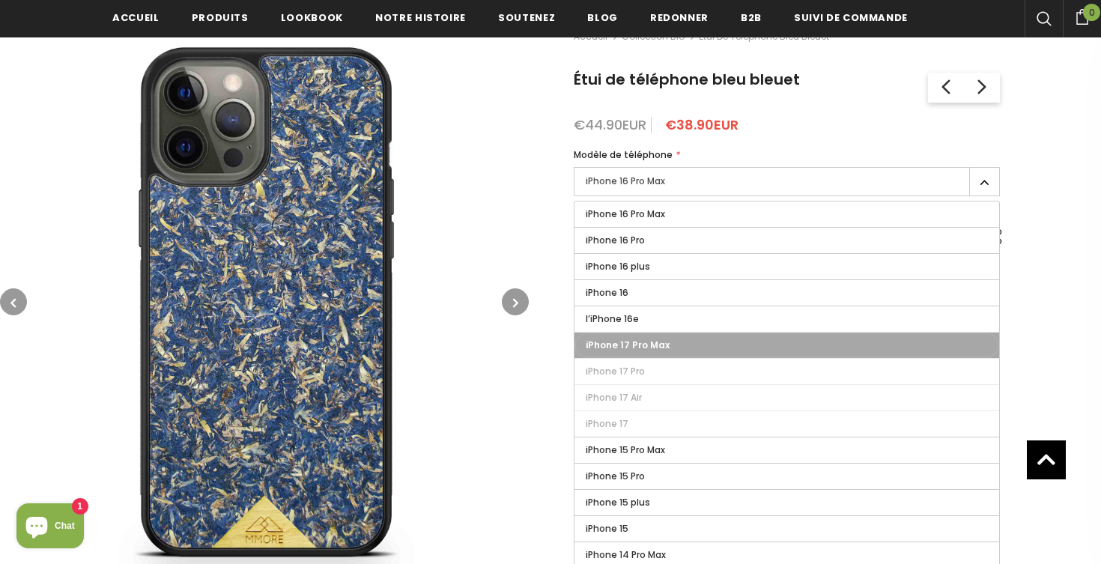
type input "Sold Out"
click at [610, 348] on label "iPhone 17 Pro Max" at bounding box center [786, 345] width 425 height 25
click at [0, 0] on input "iPhone 17 Pro Max" at bounding box center [0, 0] width 0 height 0
click at [506, 392] on img at bounding box center [264, 301] width 529 height 529
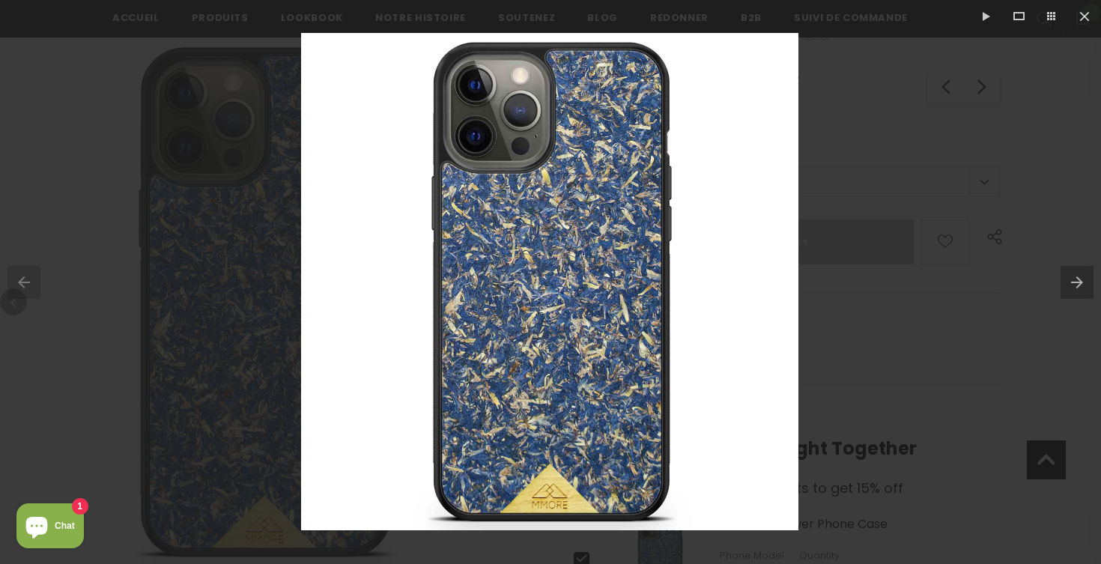
click at [802, 438] on div at bounding box center [550, 282] width 1101 height 564
